Goal: Task Accomplishment & Management: Use online tool/utility

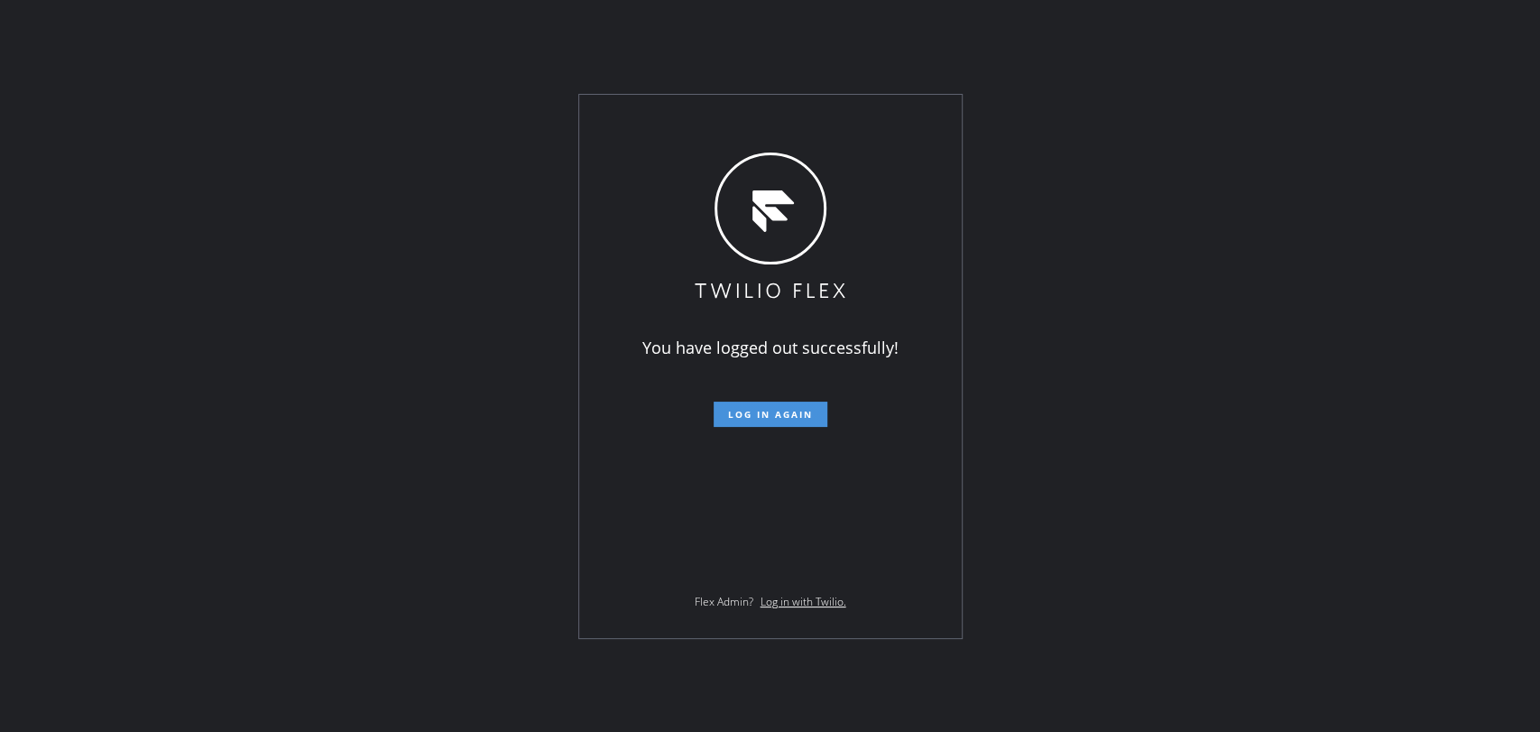
click at [768, 417] on span "Log in again" at bounding box center [770, 414] width 85 height 13
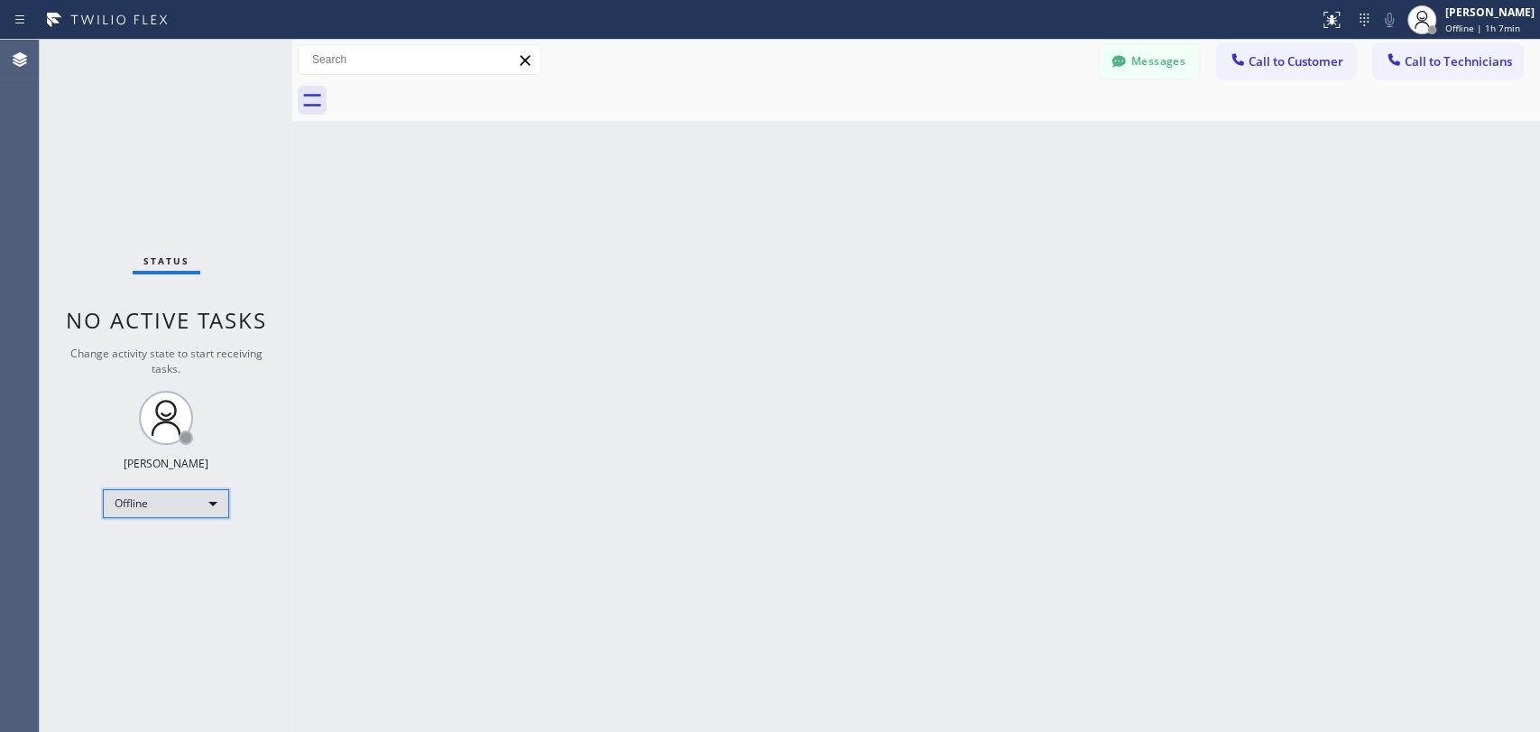
click at [132, 491] on div "Offline" at bounding box center [166, 503] width 126 height 29
click at [172, 564] on li "Unavailable" at bounding box center [165, 571] width 123 height 22
click at [152, 498] on div "Unavailable" at bounding box center [166, 503] width 126 height 29
drag, startPoint x: 152, startPoint y: 533, endPoint x: 153, endPoint y: 542, distance: 9.2
click at [153, 542] on ul "Offline Available Unavailable Break" at bounding box center [165, 559] width 125 height 89
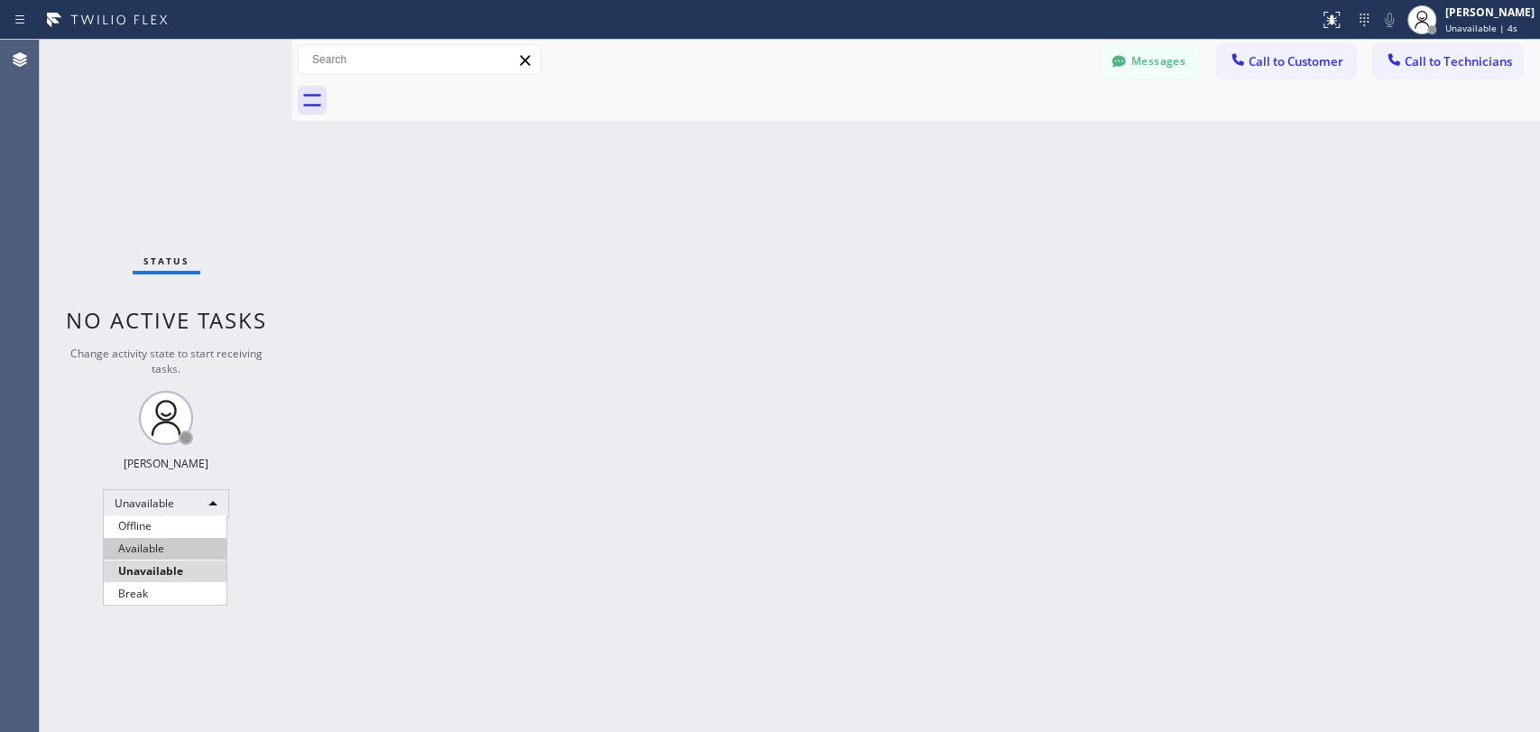
click at [153, 542] on li "Available" at bounding box center [165, 549] width 123 height 22
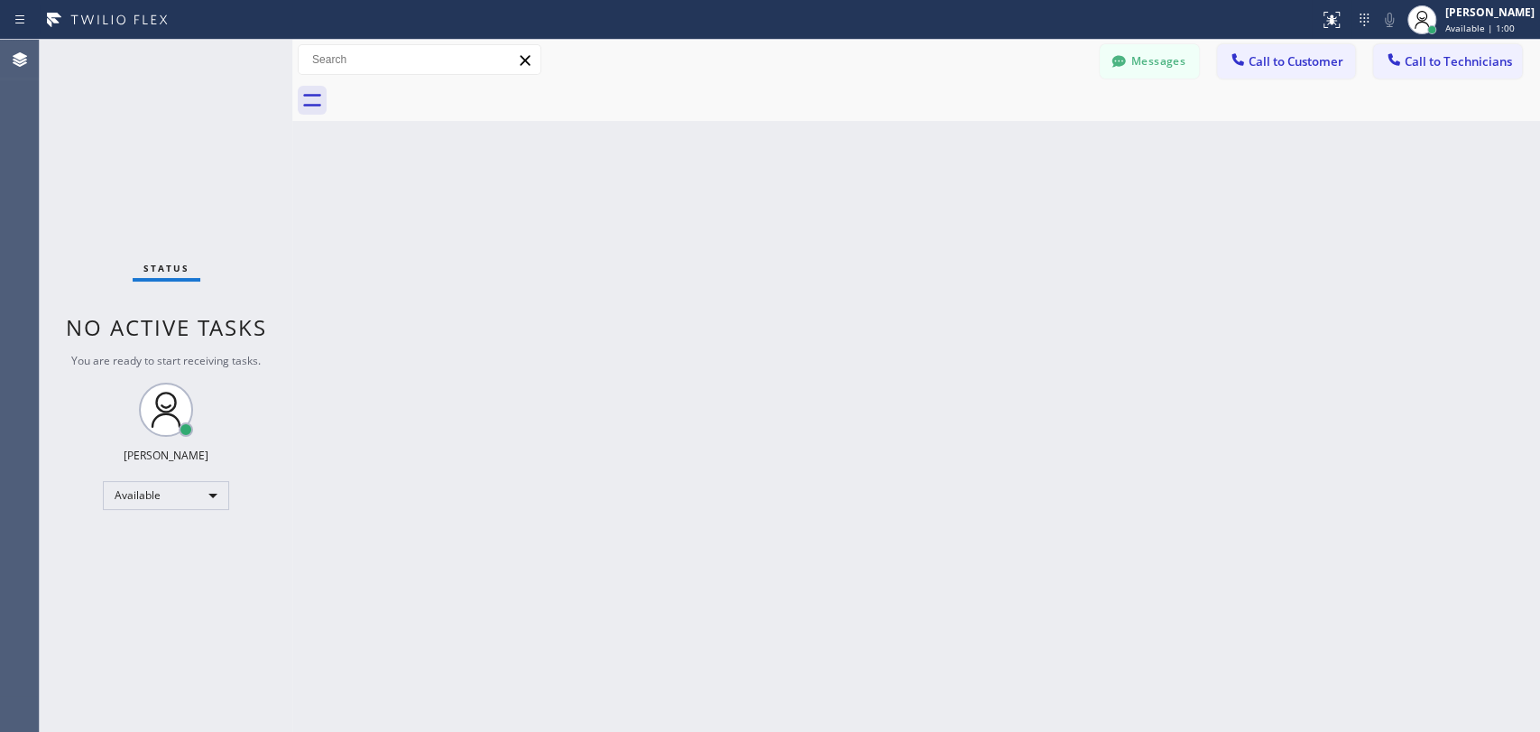
click at [1350, 336] on div "Back to Dashboard Change Sender ID Customers Technicians BS Bahman Shiarifi [DA…" at bounding box center [916, 386] width 1248 height 692
